Goal: Find specific page/section: Find specific page/section

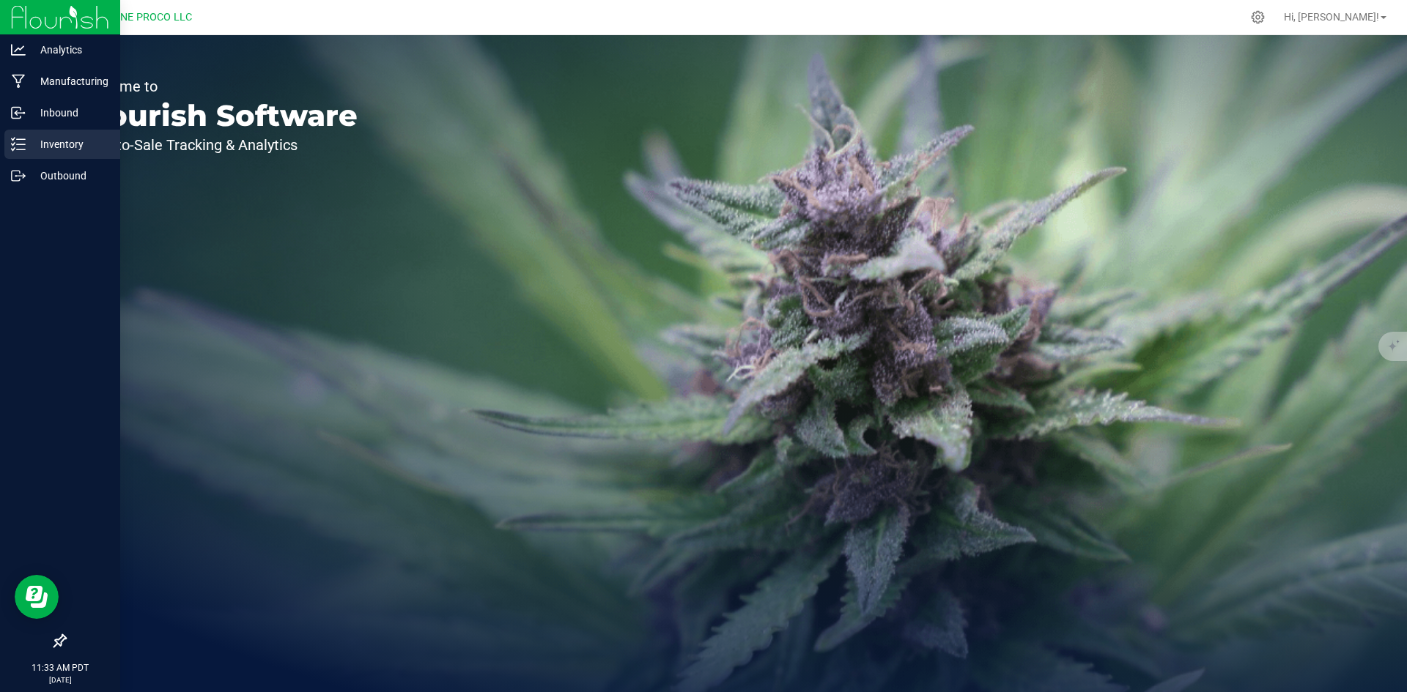
click at [22, 158] on div "Inventory" at bounding box center [62, 144] width 116 height 29
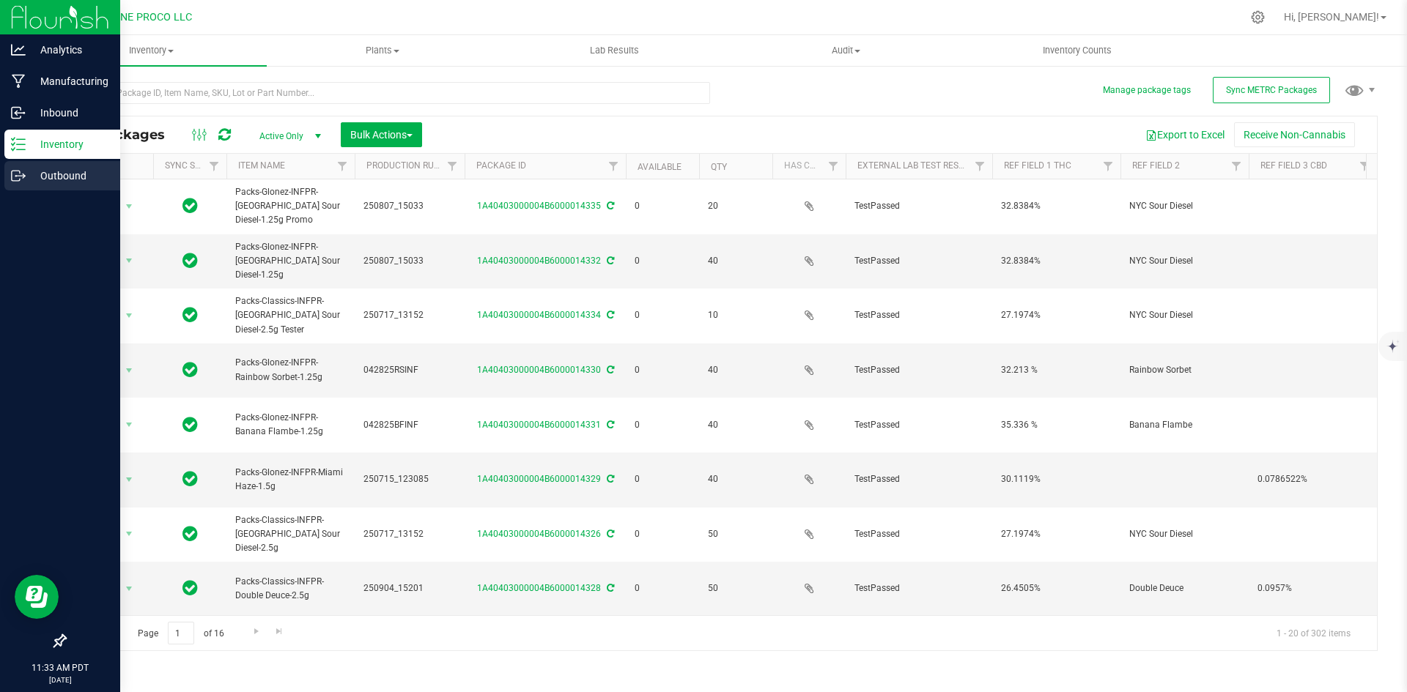
click at [9, 170] on div "Outbound" at bounding box center [62, 175] width 116 height 29
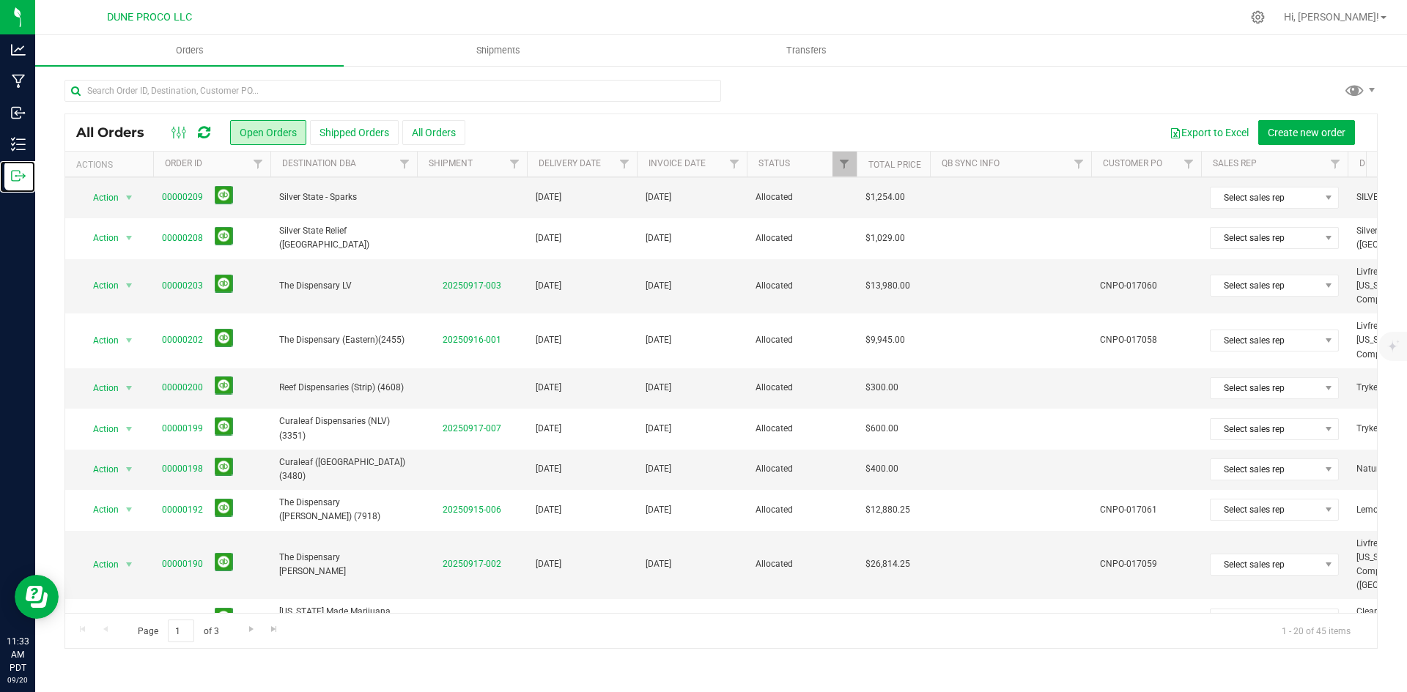
scroll to position [284, 0]
click at [174, 380] on link "00000200" at bounding box center [182, 387] width 41 height 14
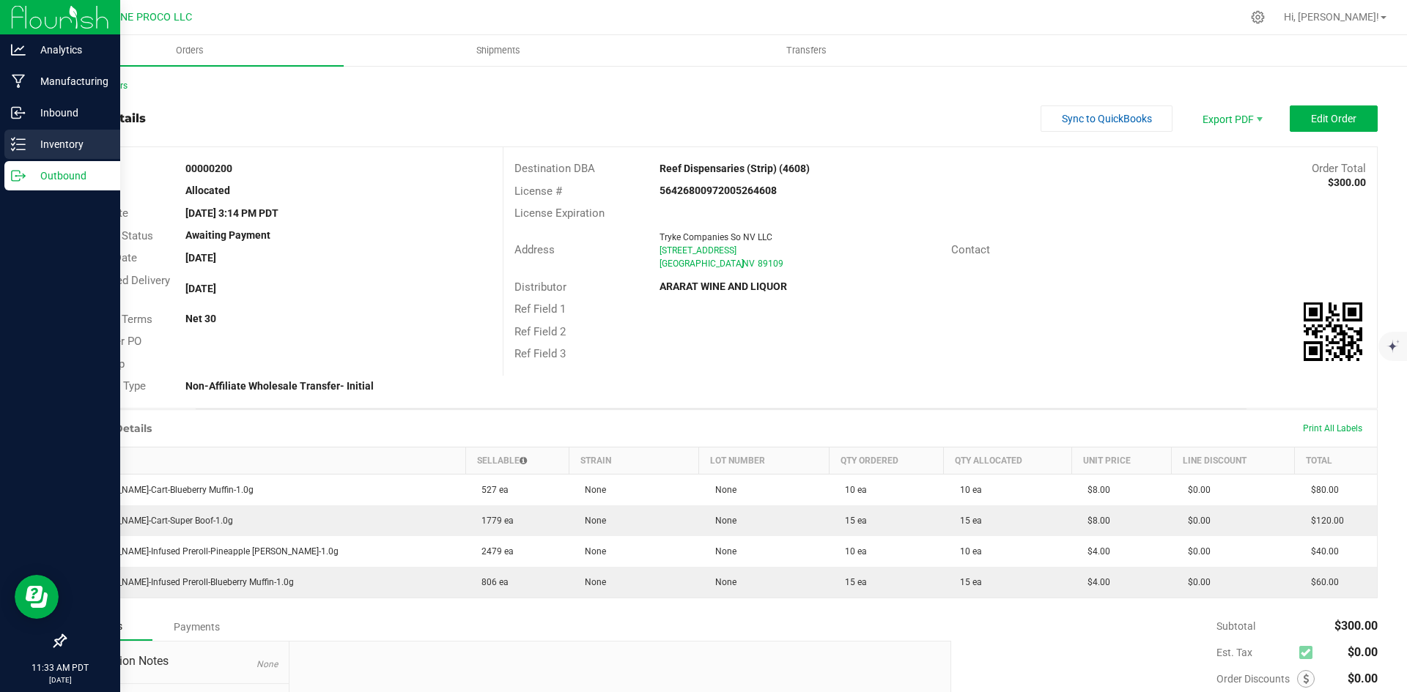
click at [15, 144] on icon at bounding box center [18, 144] width 15 height 15
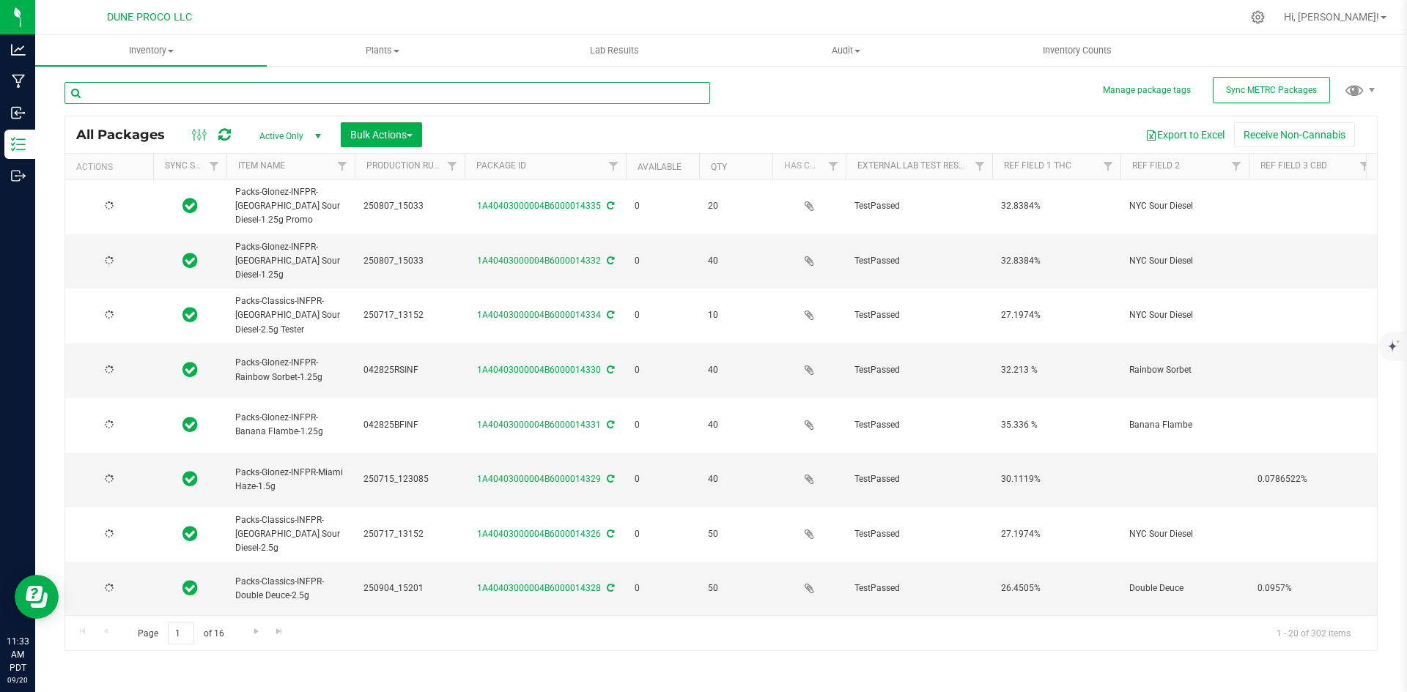
click at [251, 101] on input "text" at bounding box center [386, 93] width 645 height 22
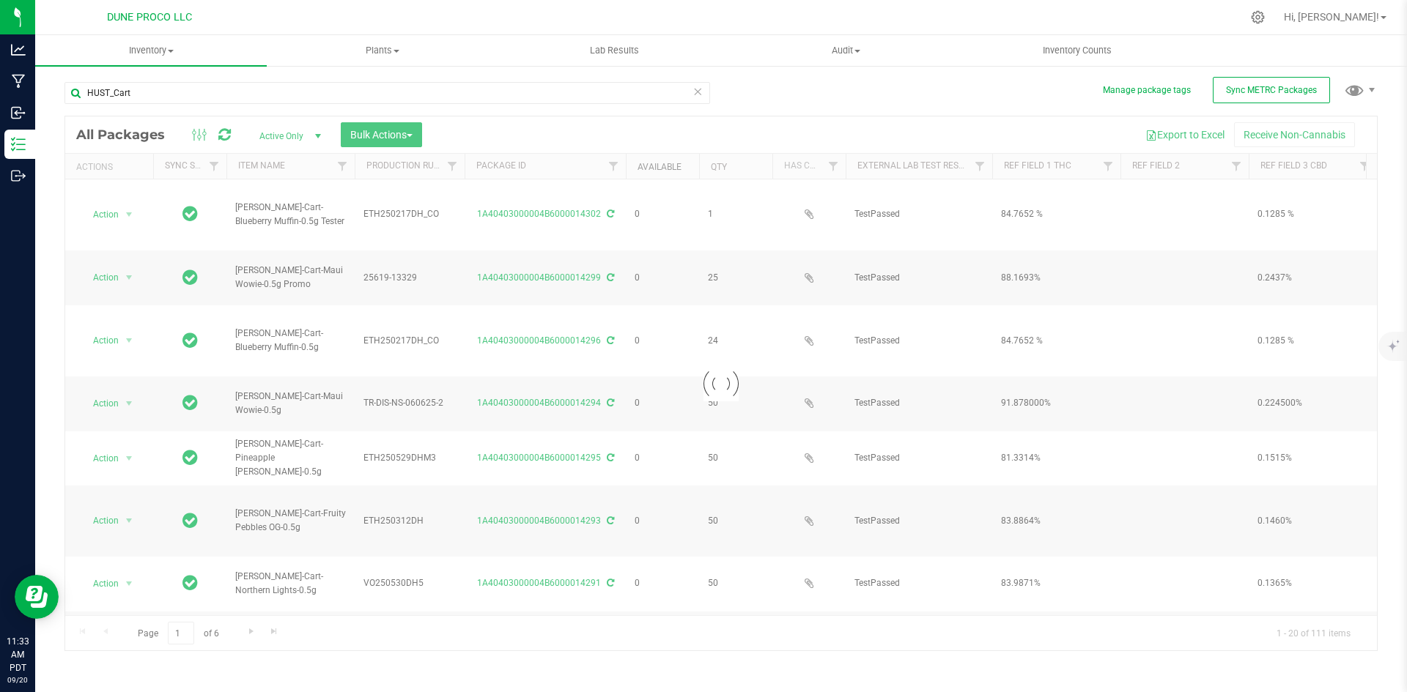
click at [656, 165] on link "Available" at bounding box center [659, 167] width 44 height 10
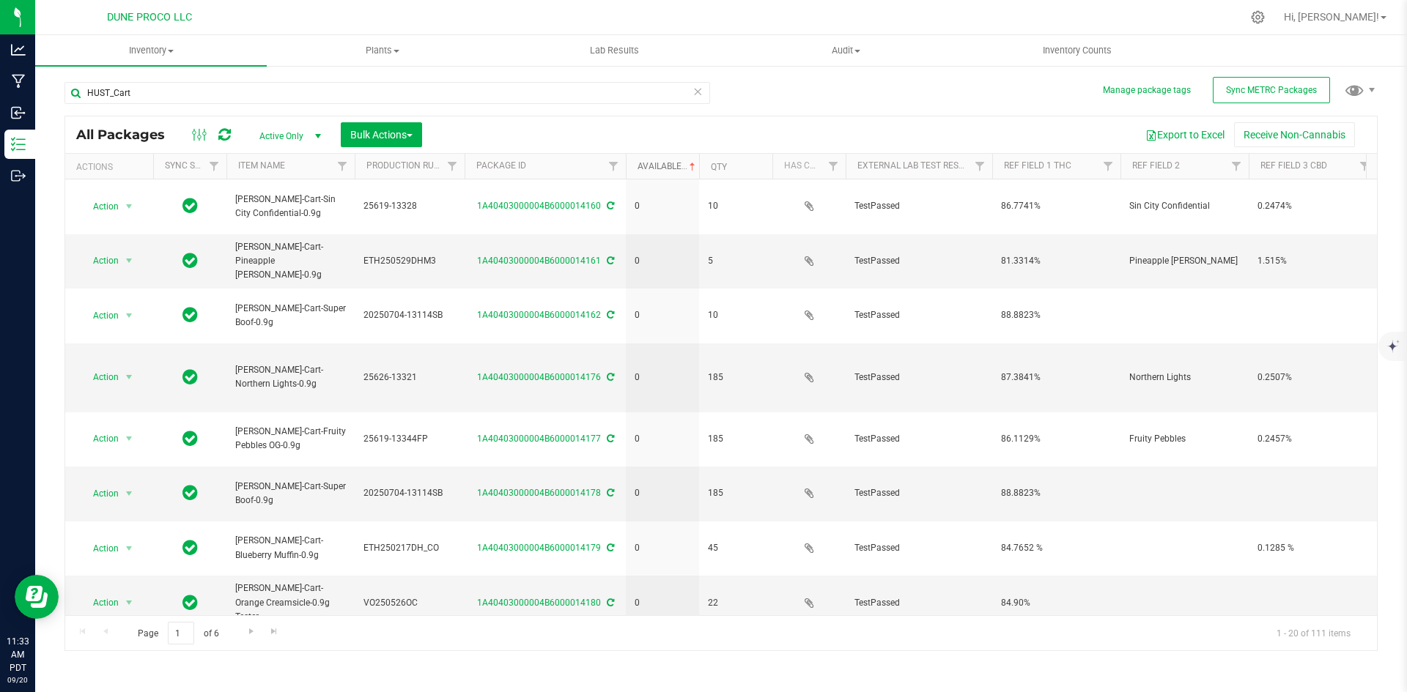
click at [656, 165] on link "Available" at bounding box center [667, 166] width 61 height 10
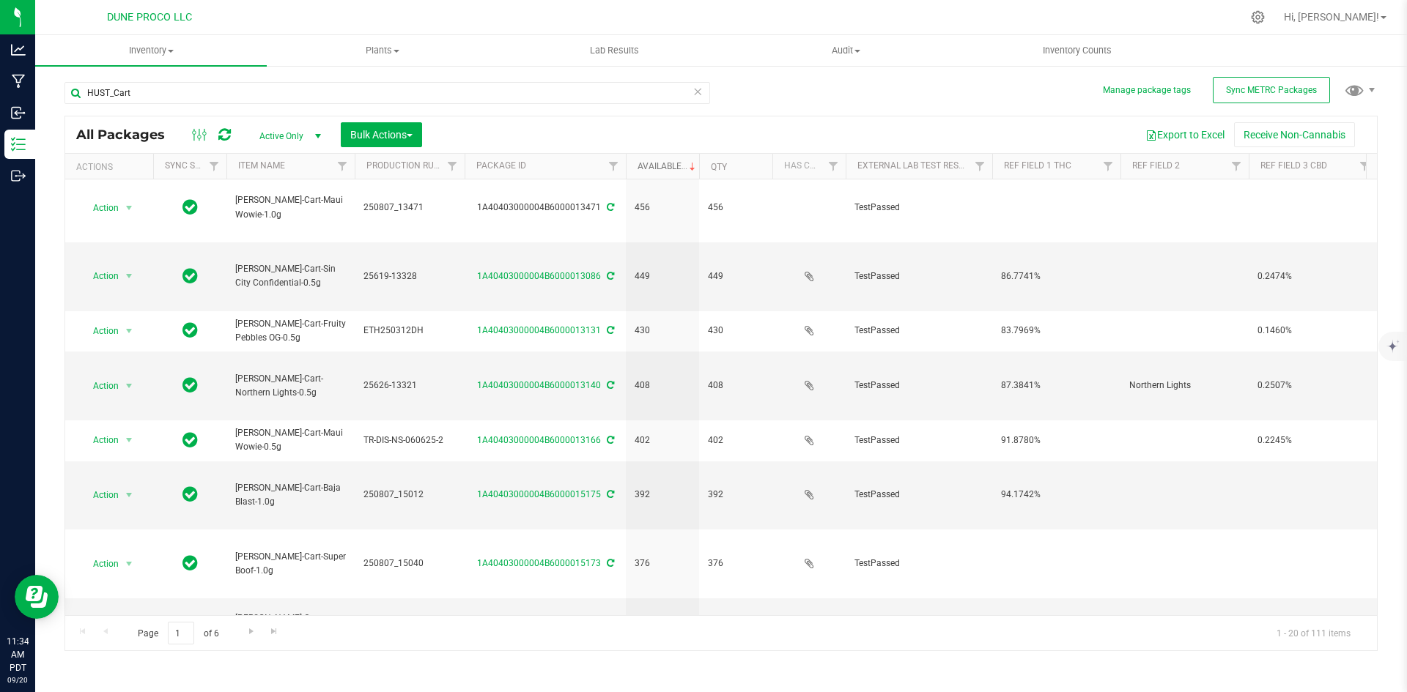
scroll to position [386, 0]
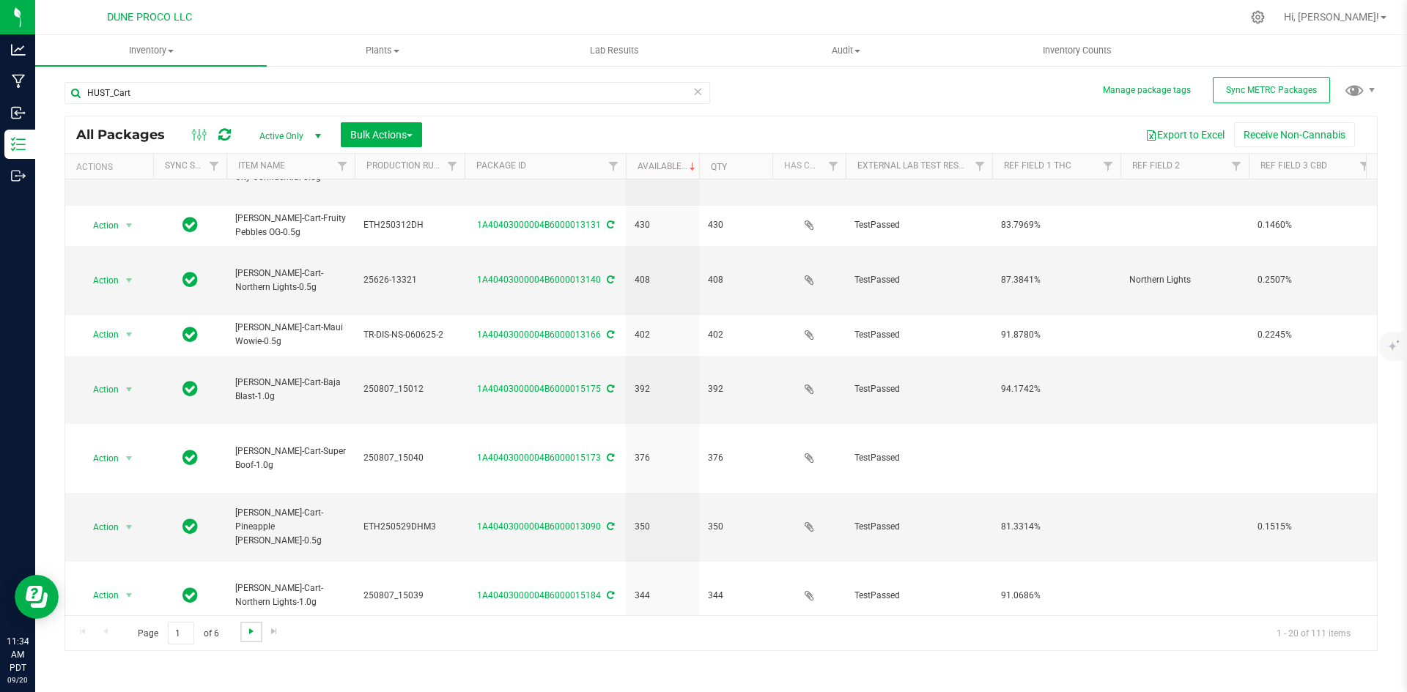
click at [245, 633] on span "Go to the next page" at bounding box center [251, 632] width 12 height 12
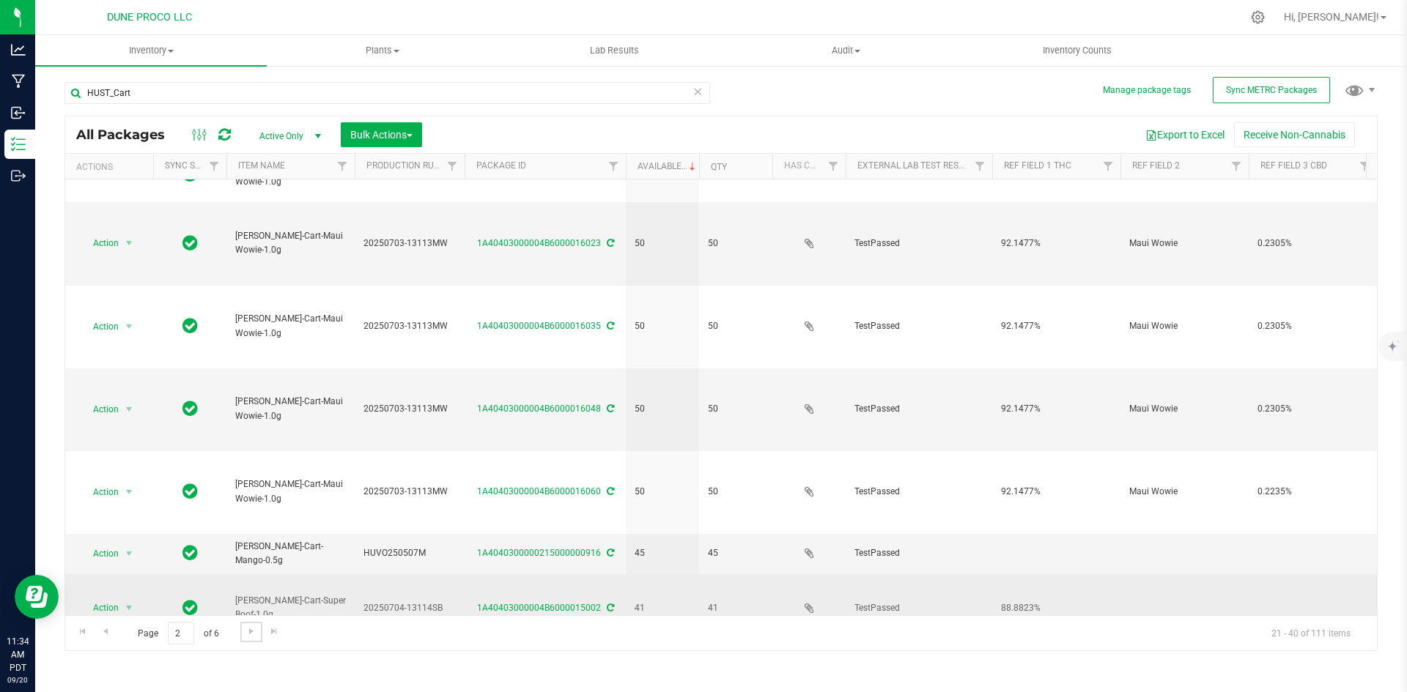
scroll to position [386, 0]
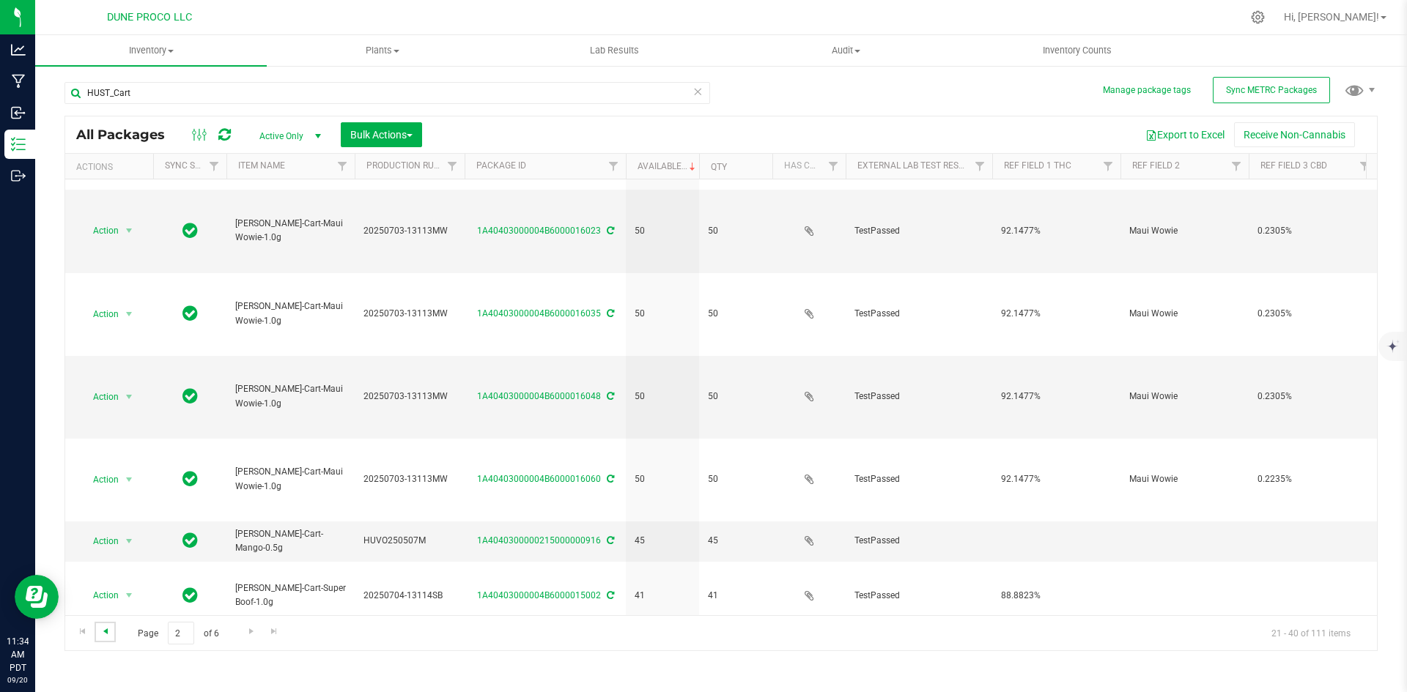
click at [107, 632] on span "Go to the previous page" at bounding box center [106, 632] width 12 height 12
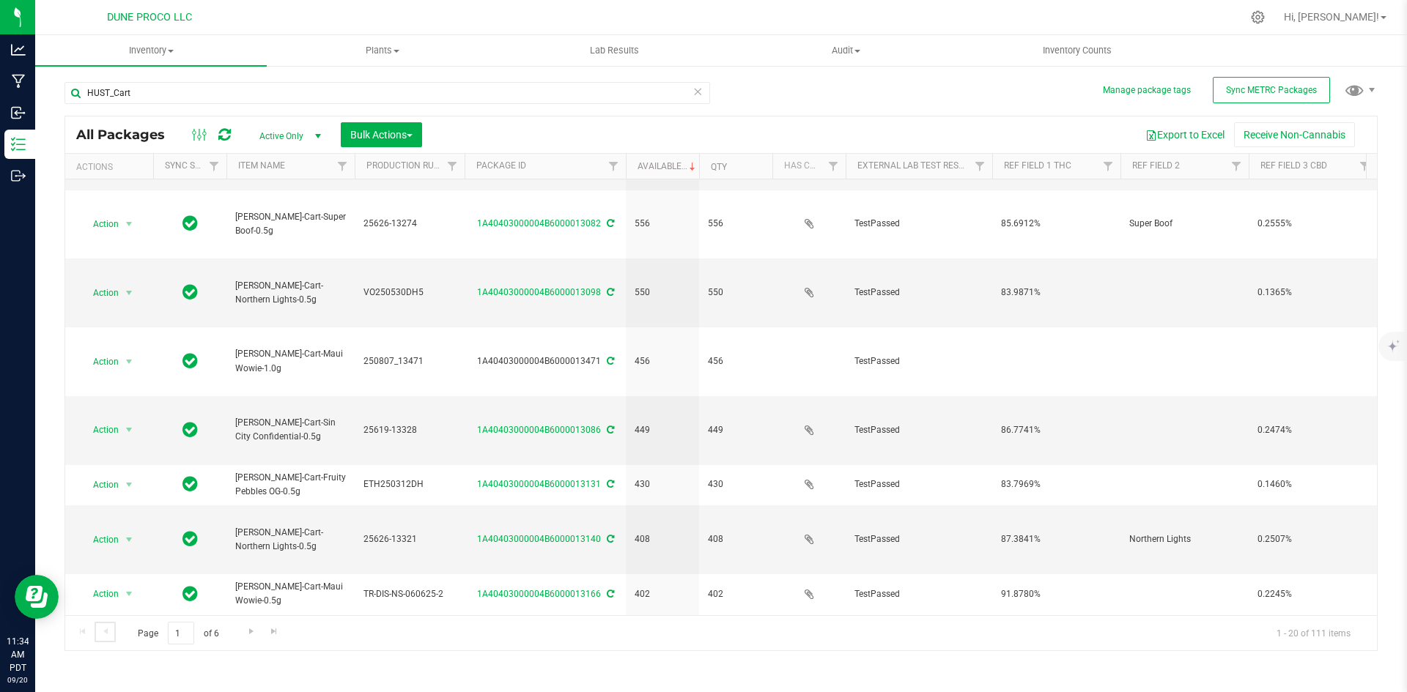
scroll to position [127, 0]
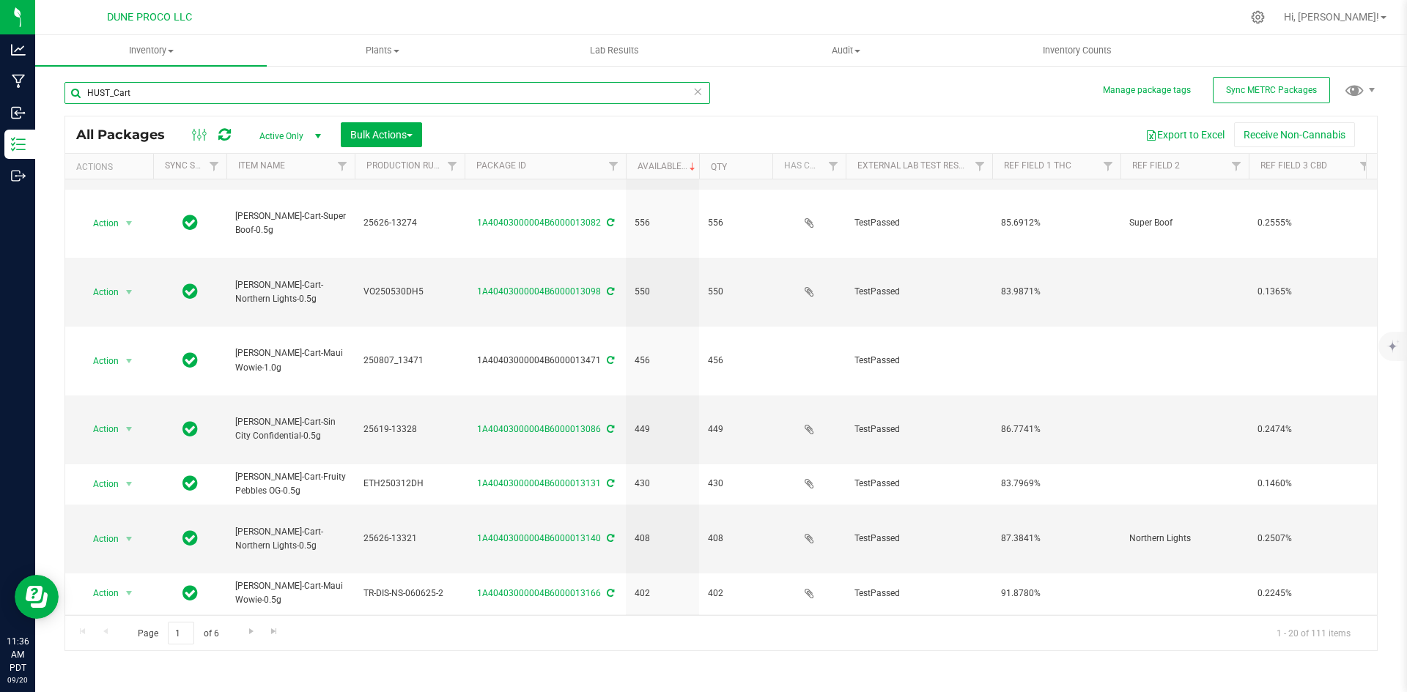
drag, startPoint x: 174, startPoint y: 95, endPoint x: 58, endPoint y: 82, distance: 116.5
click at [58, 82] on div "Manage package tags Sync METRC Packages HUST_Cart All Packages Active Only Acti…" at bounding box center [721, 287] width 1372 height 447
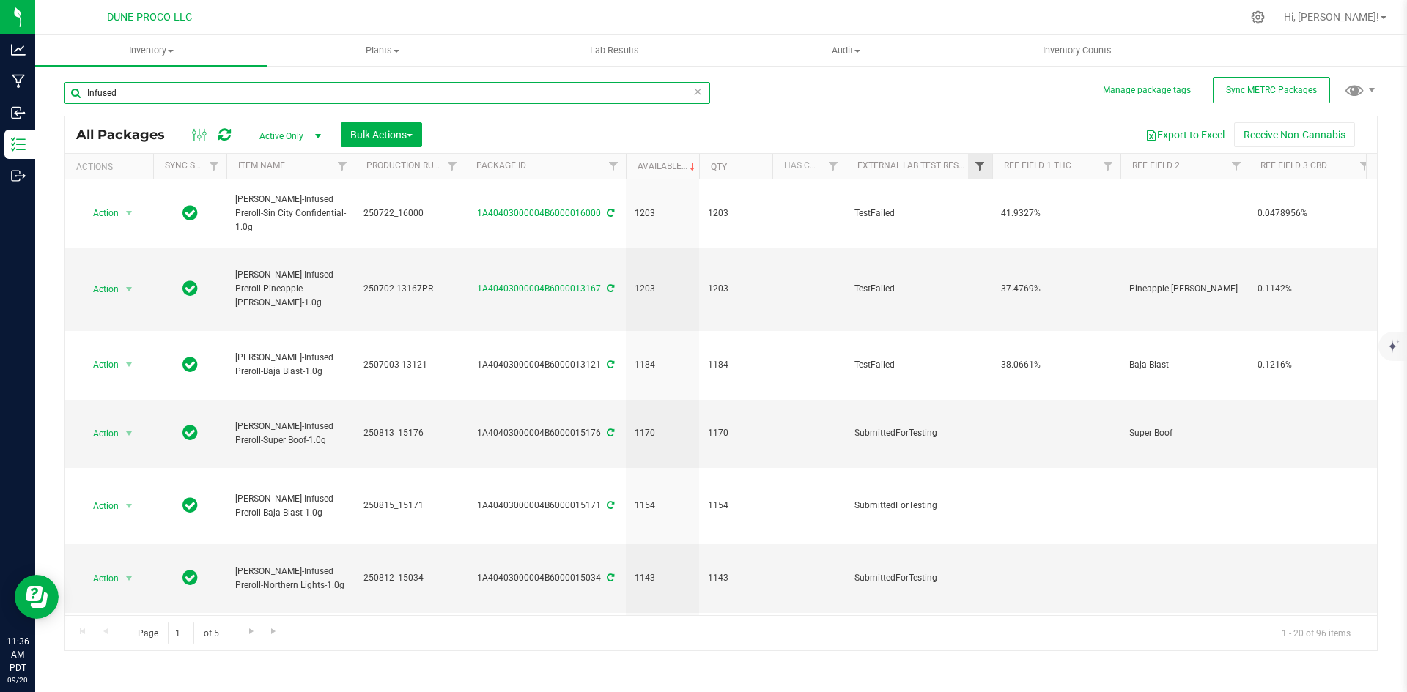
type input "Infused"
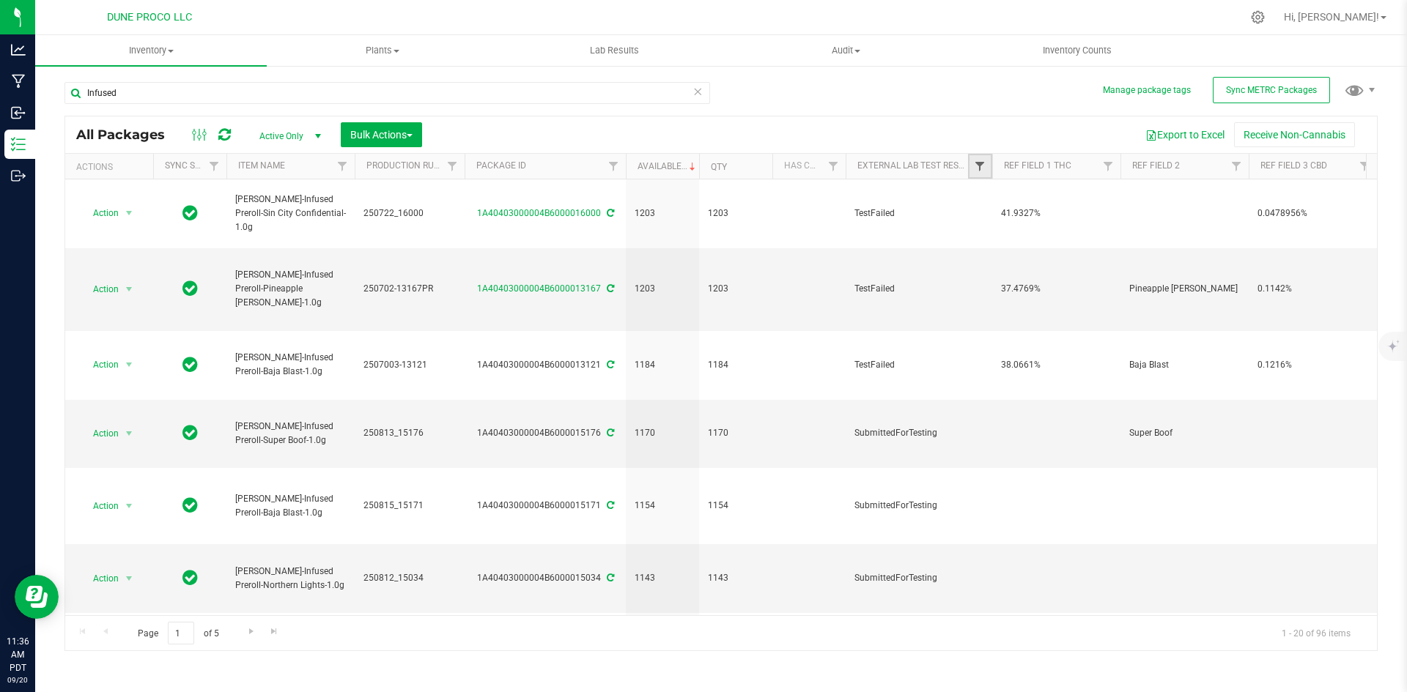
click at [985, 171] on span "Filter" at bounding box center [980, 166] width 12 height 12
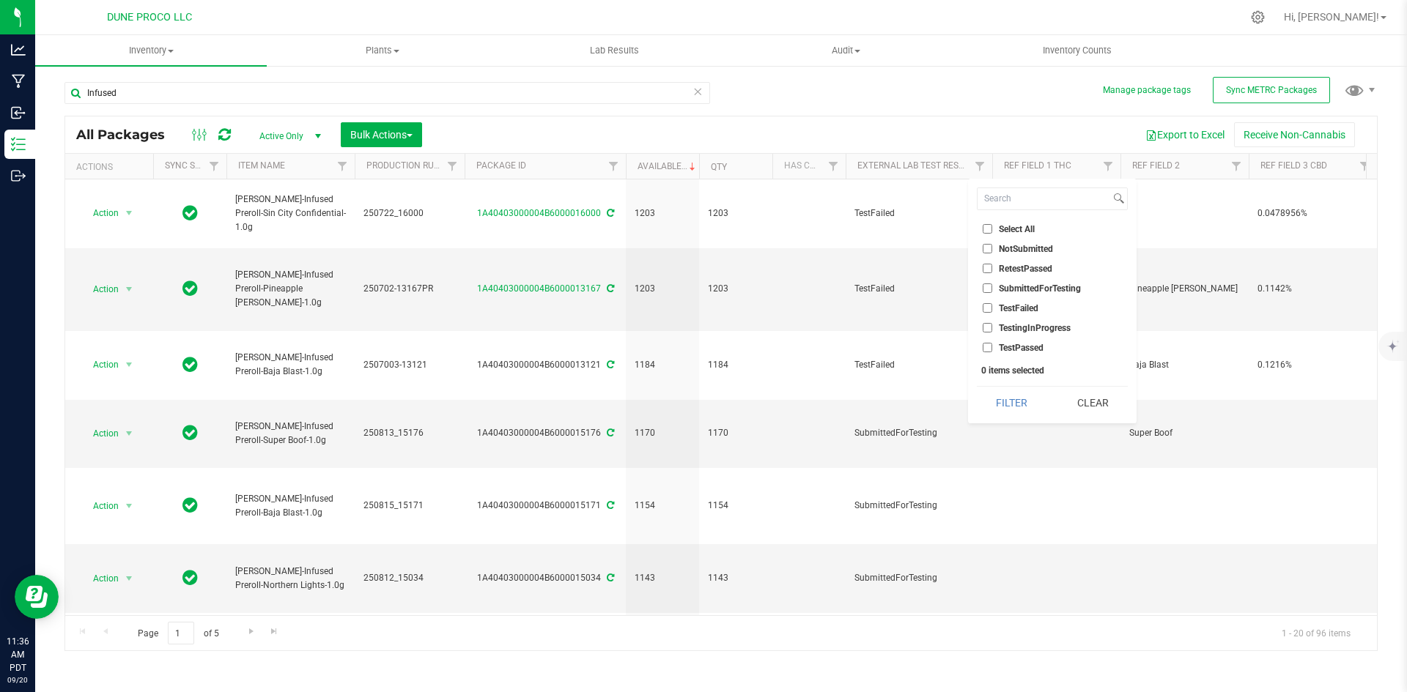
click at [989, 343] on input "TestPassed" at bounding box center [987, 348] width 10 height 10
checkbox input "true"
click at [992, 390] on button "Filter" at bounding box center [1012, 403] width 70 height 32
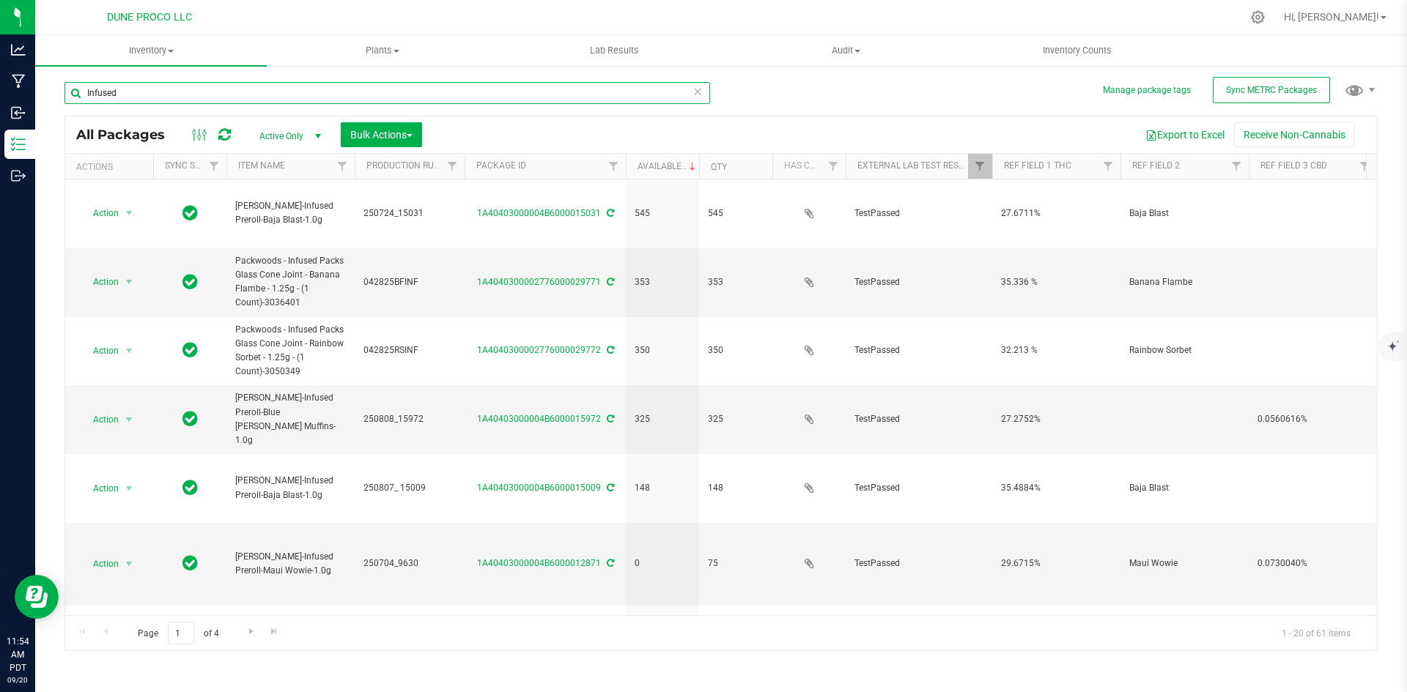
click at [218, 87] on input "Infused" at bounding box center [386, 93] width 645 height 22
